Goal: Information Seeking & Learning: Learn about a topic

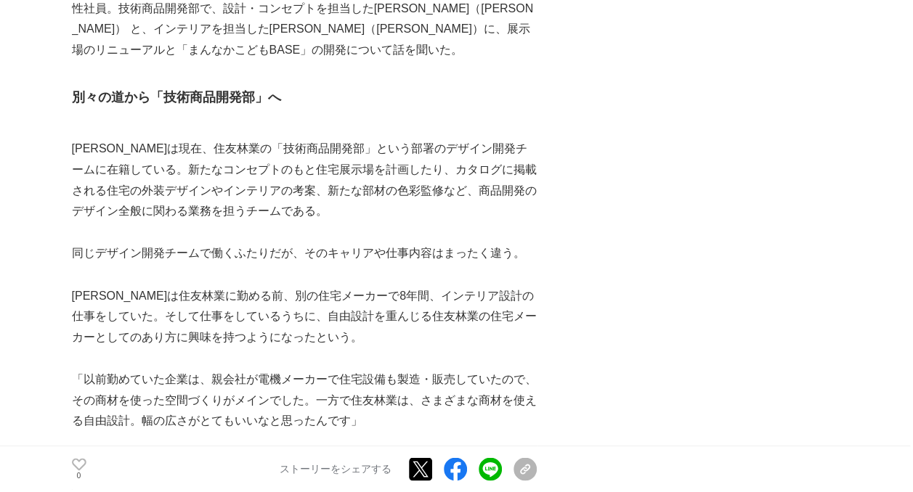
scroll to position [1107, 0]
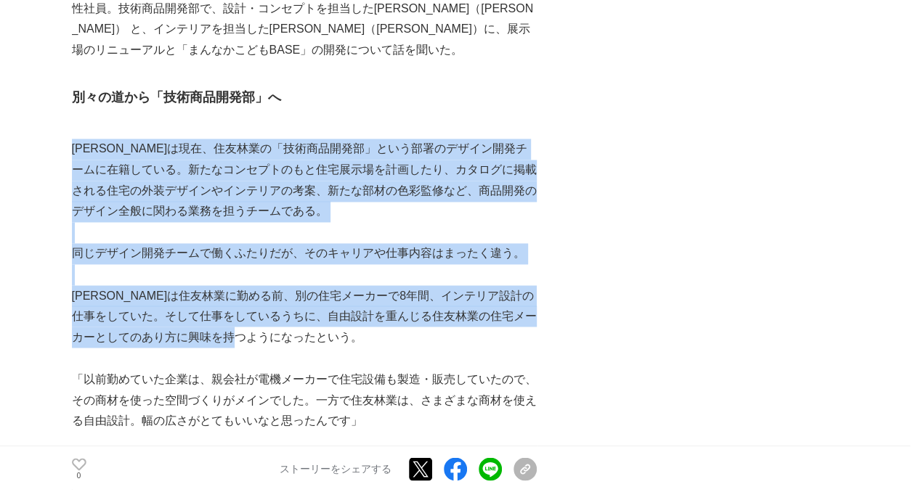
drag, startPoint x: 75, startPoint y: 147, endPoint x: 357, endPoint y: 331, distance: 336.7
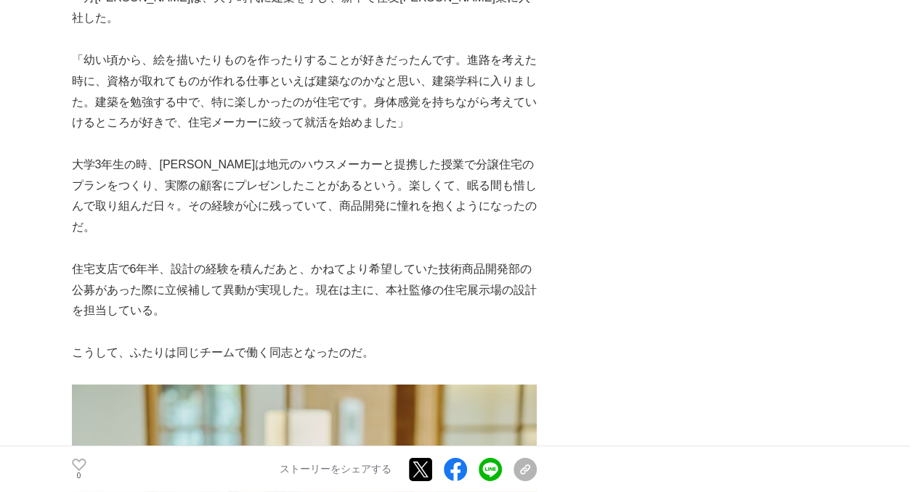
scroll to position [2067, 0]
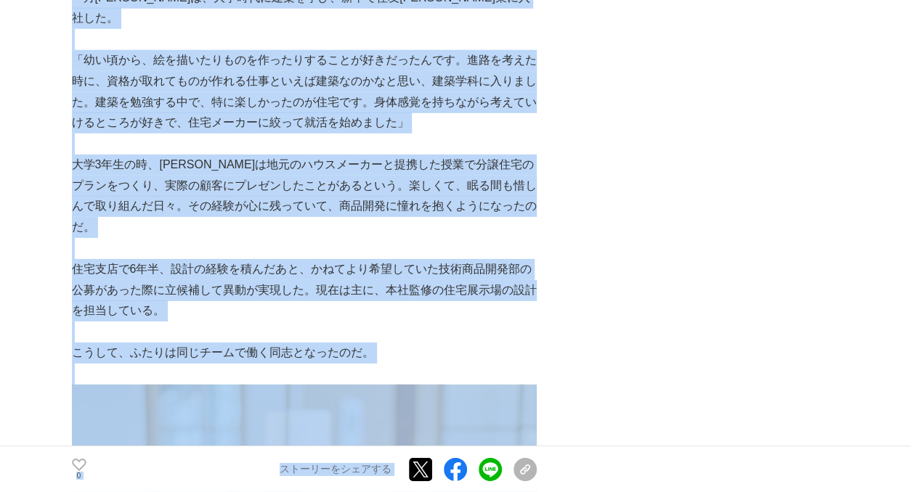
drag, startPoint x: 44, startPoint y: 38, endPoint x: 566, endPoint y: 84, distance: 524.7
click at [388, 84] on p "「幼い頃から、絵を描いたりものを作ったりすることが好きだったんです。進路を考えた時に、資格が取れてものが作れる仕事といえば建築なのかなと思い、建築学科に入りま…" at bounding box center [304, 91] width 465 height 83
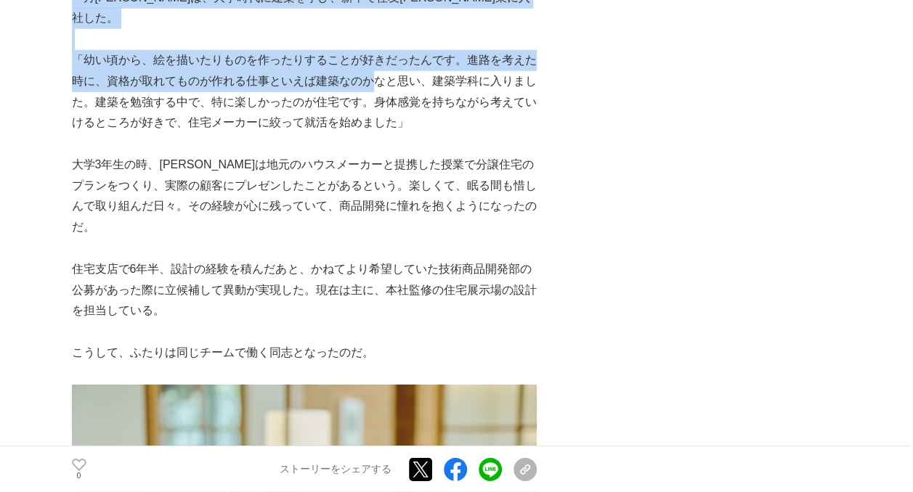
drag, startPoint x: 63, startPoint y: 35, endPoint x: 372, endPoint y: 60, distance: 309.6
drag, startPoint x: 372, startPoint y: 60, endPoint x: 266, endPoint y: 70, distance: 106.5
click at [372, 60] on p "「幼い頃から、絵を描いたりものを作ったりすることが好きだったんです。進路を考えた時に、資格が取れてものが作れる仕事といえば建築なのかなと思い、建築学科に入りま…" at bounding box center [304, 91] width 465 height 83
click at [166, 65] on p "「幼い頃から、絵を描いたりものを作ったりすることが好きだったんです。進路を考えた時に、資格が取れてものが作れる仕事といえば建築なのかなと思い、建築学科に入りま…" at bounding box center [304, 91] width 465 height 83
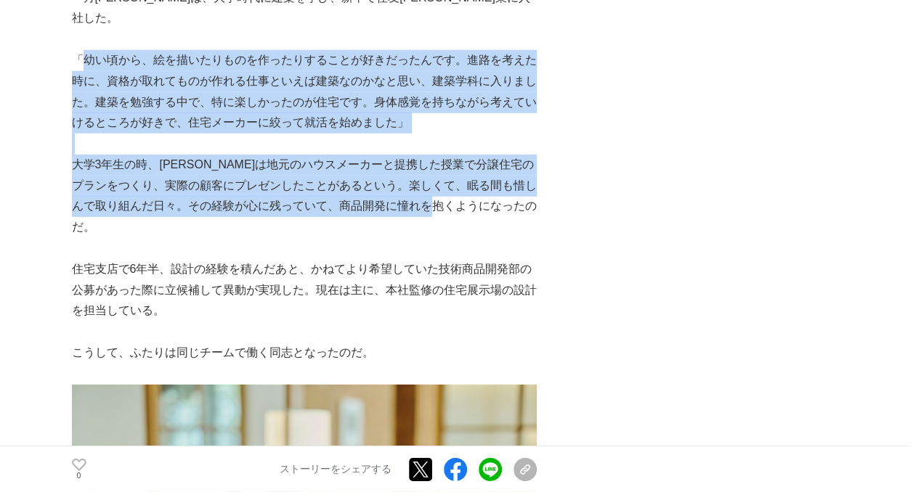
drag, startPoint x: 81, startPoint y: 36, endPoint x: 534, endPoint y: 182, distance: 476.1
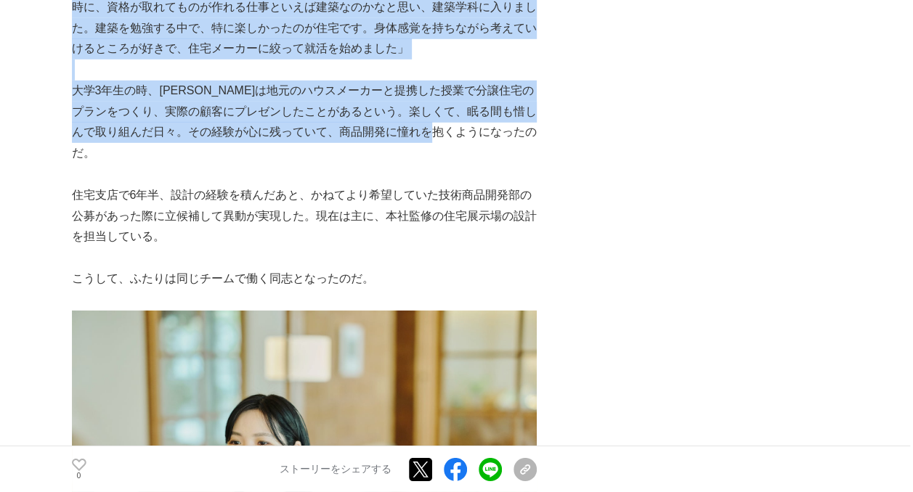
click at [125, 186] on p "住宅支店で6年半、設計の経験を積んだあと、かねてより希望していた技術商品開発部の公募があった際に立候補して異動が実現した。現在は主に、本社監修の住宅展示場の設…" at bounding box center [304, 216] width 465 height 62
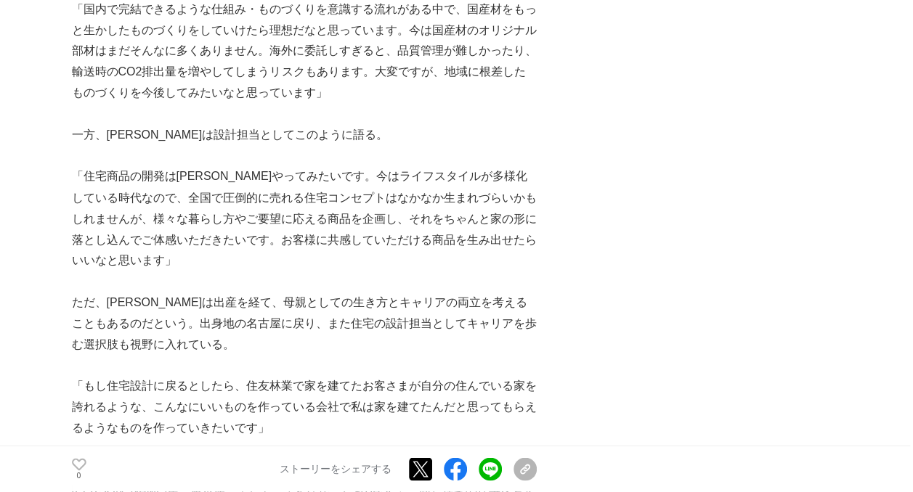
scroll to position [6644, 0]
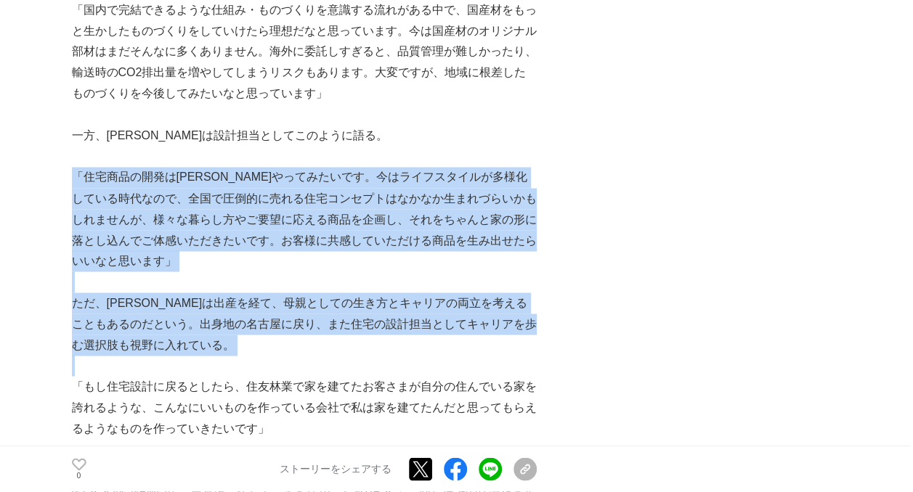
drag, startPoint x: 75, startPoint y: 51, endPoint x: 229, endPoint y: 235, distance: 240.2
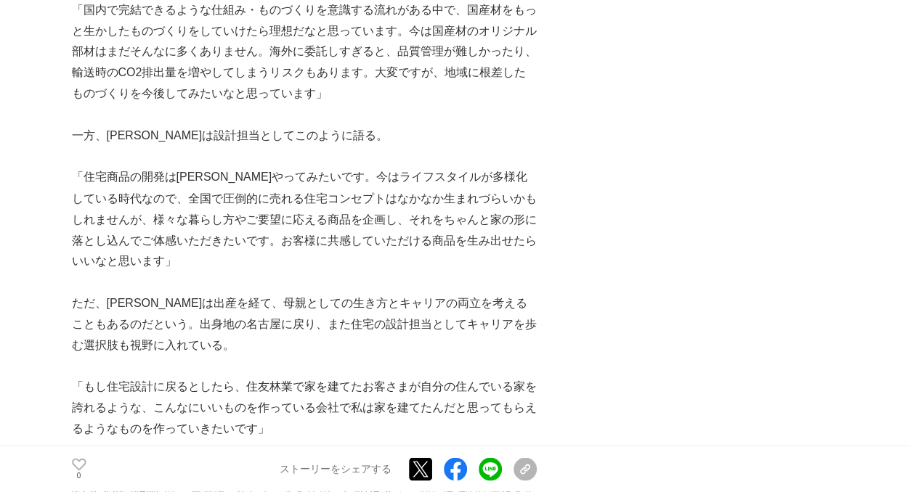
drag, startPoint x: 229, startPoint y: 235, endPoint x: 208, endPoint y: 277, distance: 47.4
click at [208, 376] on p "「もし住宅設計に戻るとしたら、住友林業で家を建てたお客さまが自分の住んでいる家を誇れるような、こんなにいいものを作っている会社で私は家を建てたんだと思ってもら…" at bounding box center [304, 407] width 465 height 62
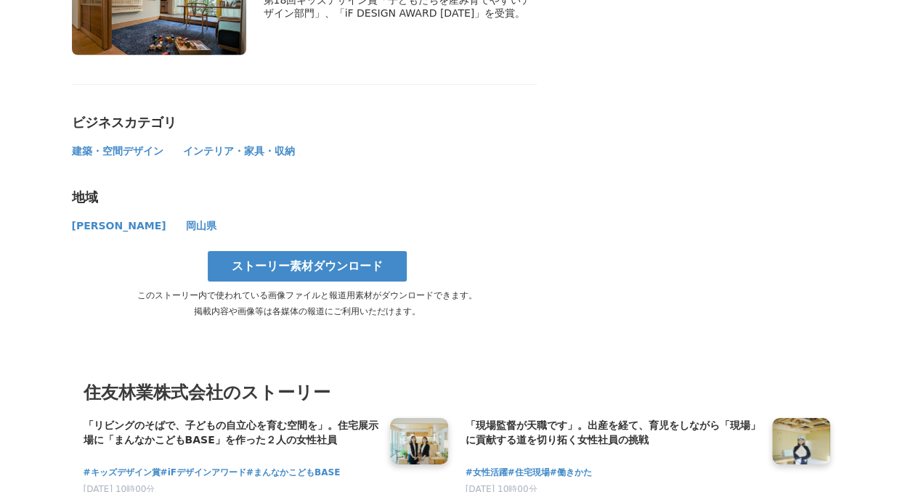
scroll to position [7856, 0]
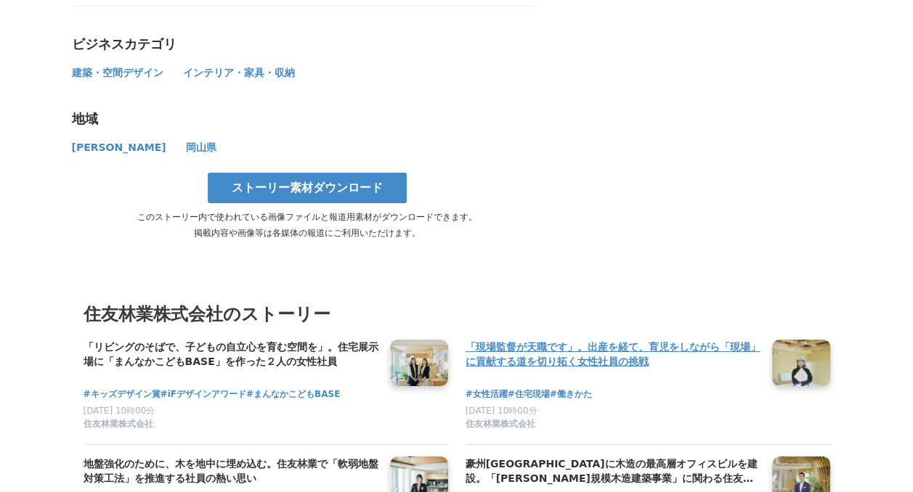
click at [600, 340] on h4 "「現場監督が天職です」。出産を経て、育児をしながら「現場」に貢献する道を切り拓く女性社員の挑戦" at bounding box center [612, 355] width 295 height 30
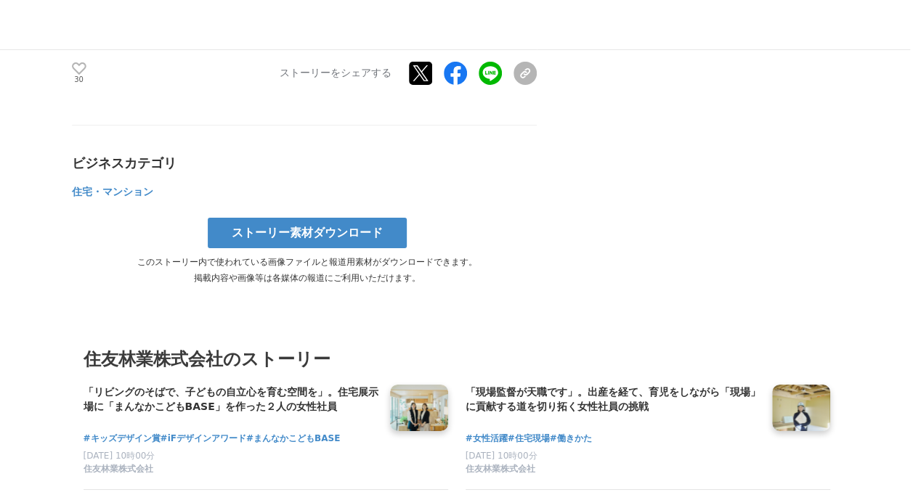
scroll to position [7988, 0]
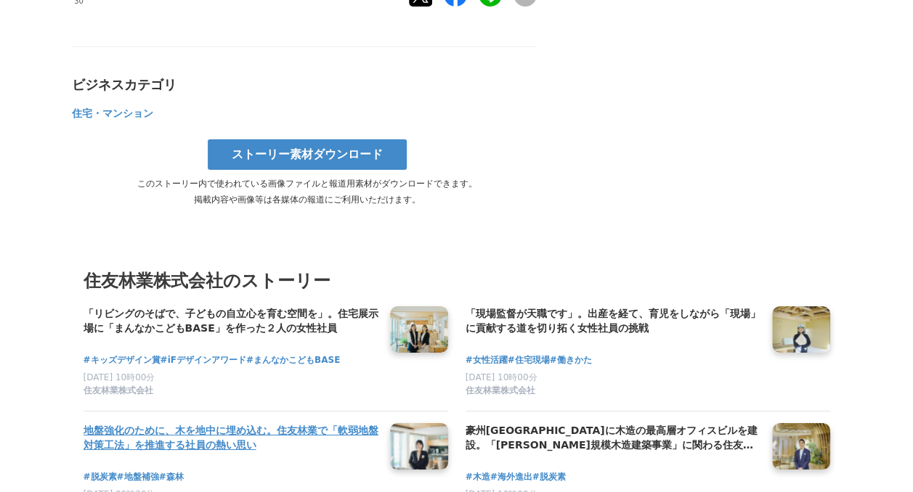
click at [287, 423] on h4 "地盤強化のために、木を地中に埋め込む。住友林業で「軟弱地盤対策工法」を推進する社員の熱い思い" at bounding box center [230, 438] width 295 height 30
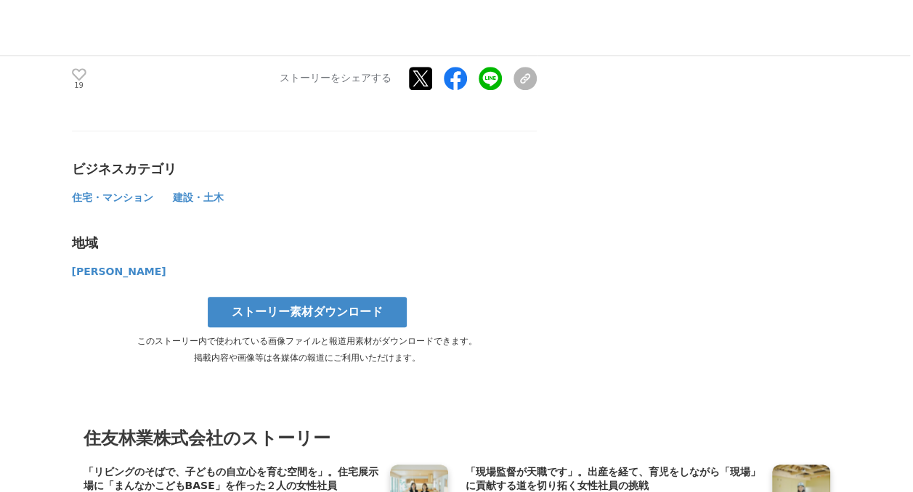
scroll to position [6290, 0]
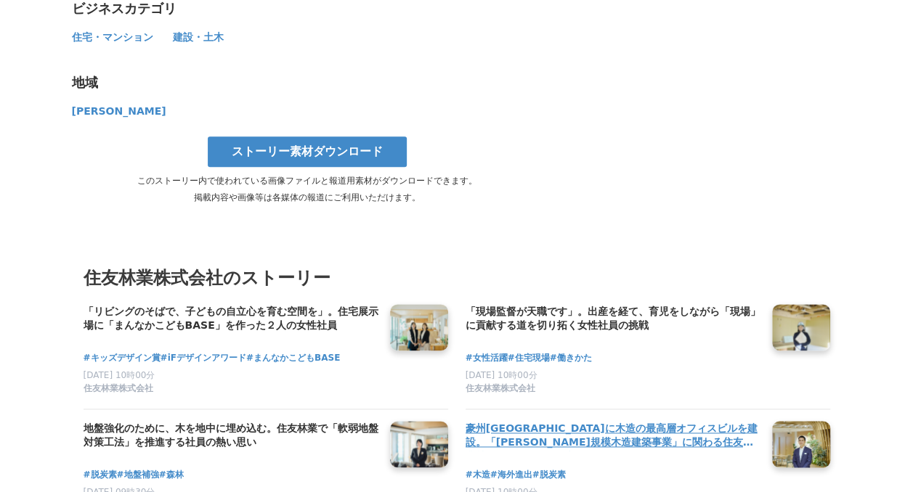
click at [609, 421] on h4 "豪州[GEOGRAPHIC_DATA]に木造の最高層オフィスビルを建設。「[PERSON_NAME]規模木造建築事業」に関わる住友林業社員のキャリアと展望" at bounding box center [612, 436] width 295 height 30
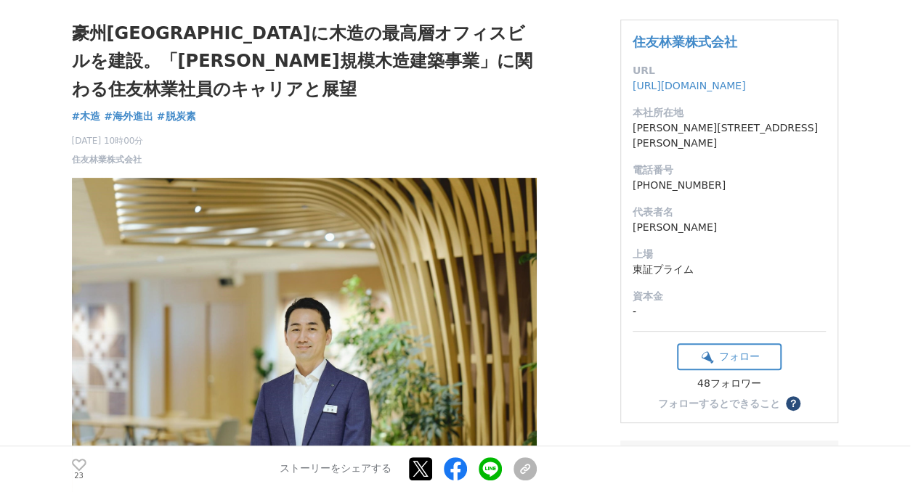
scroll to position [45, 0]
